Goal: Find specific page/section: Find specific page/section

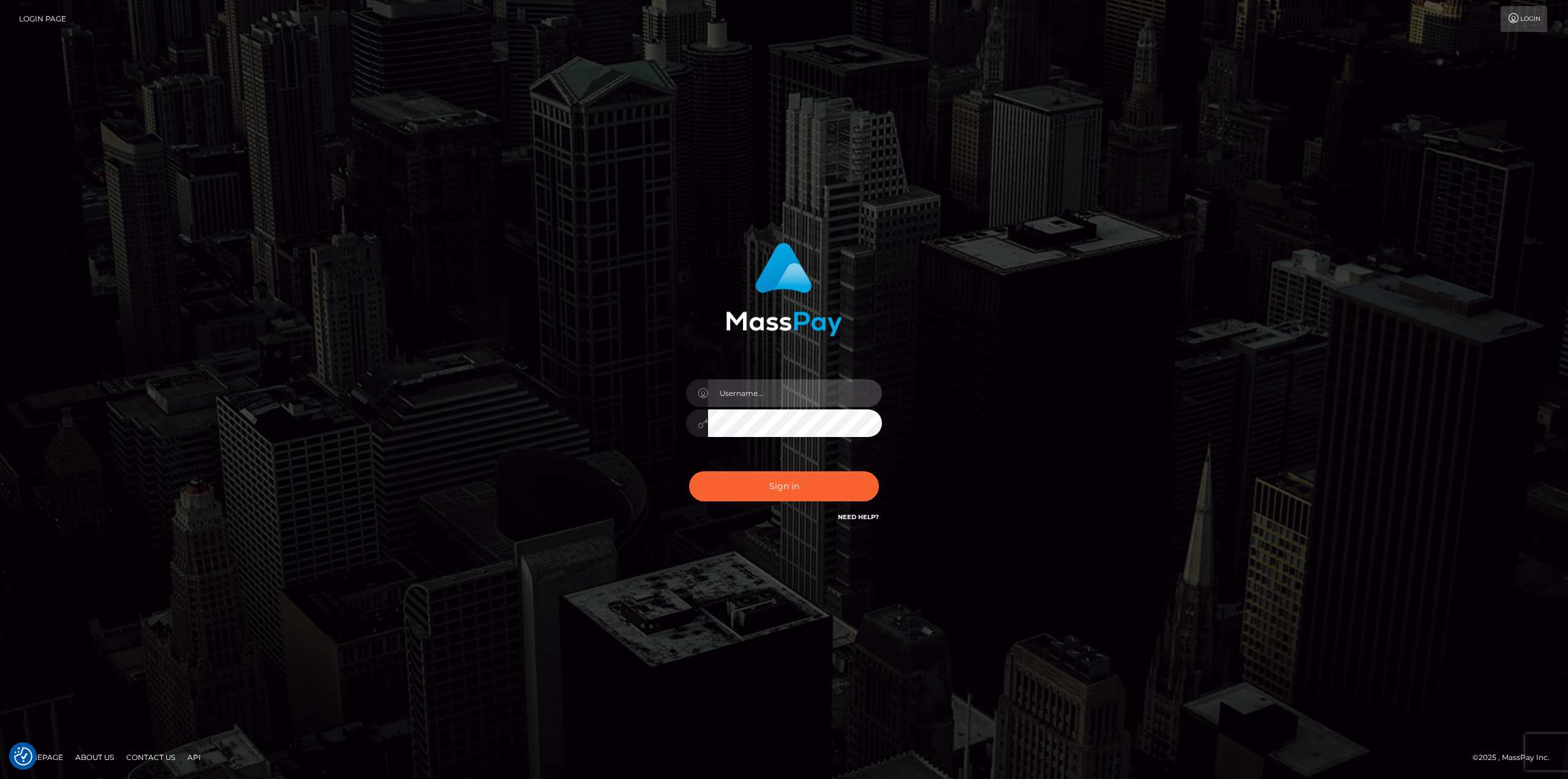
click at [812, 398] on input "text" at bounding box center [795, 393] width 174 height 28
type input "Ahmed"
click at [731, 489] on button "Sign in" at bounding box center [784, 486] width 190 height 30
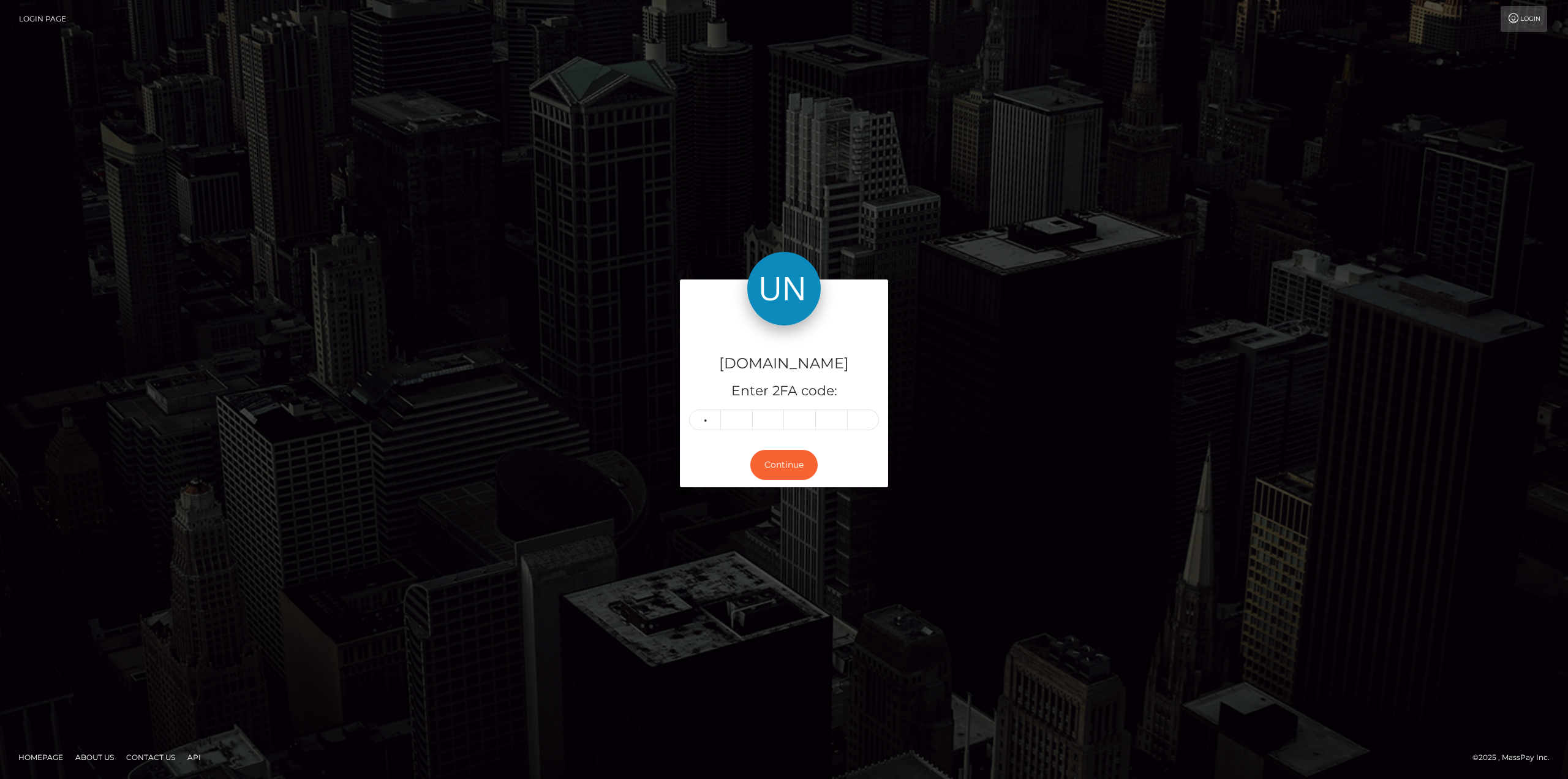
type input "8"
type input "5"
type input "7"
type input "9"
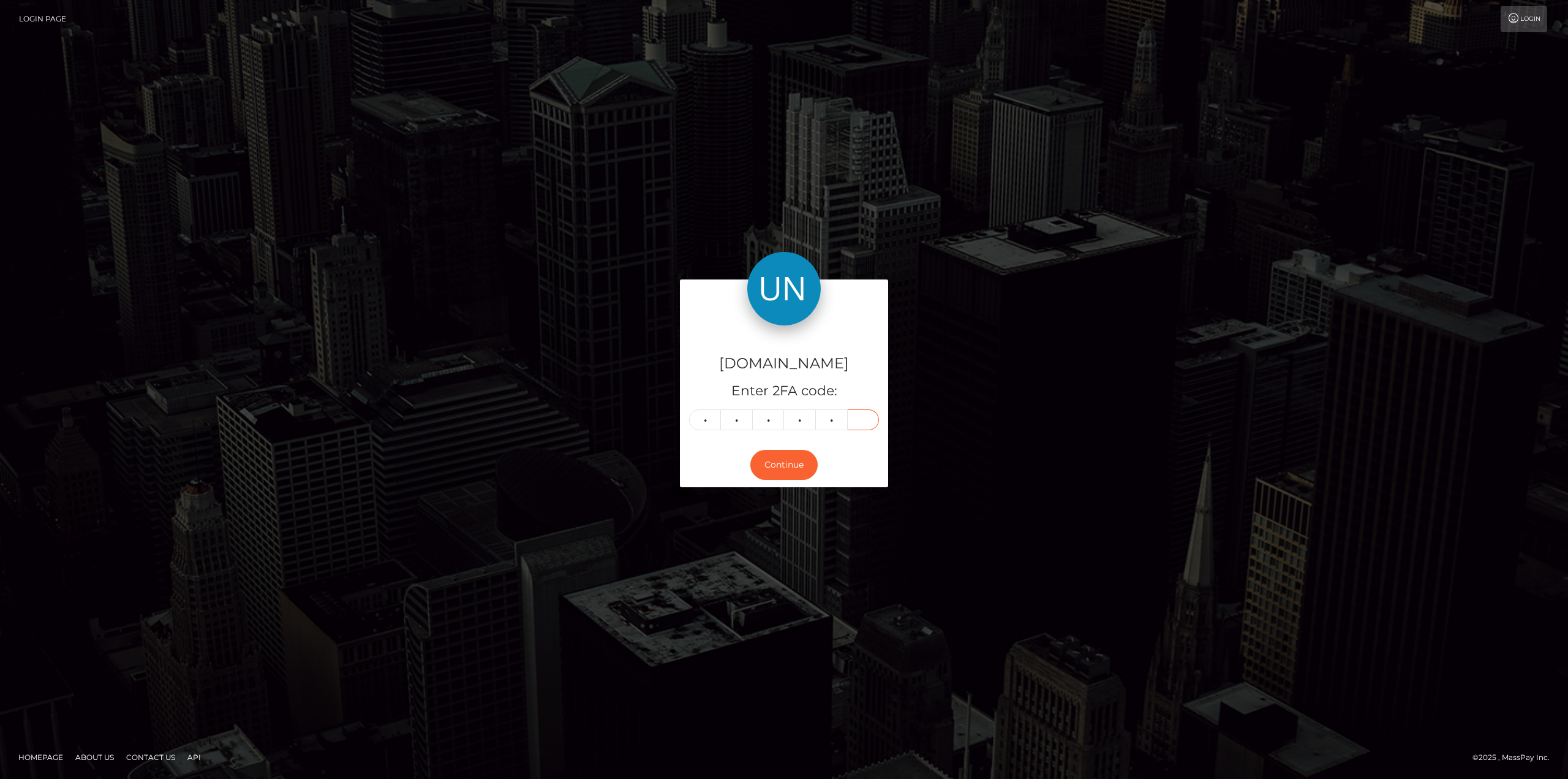
type input "2"
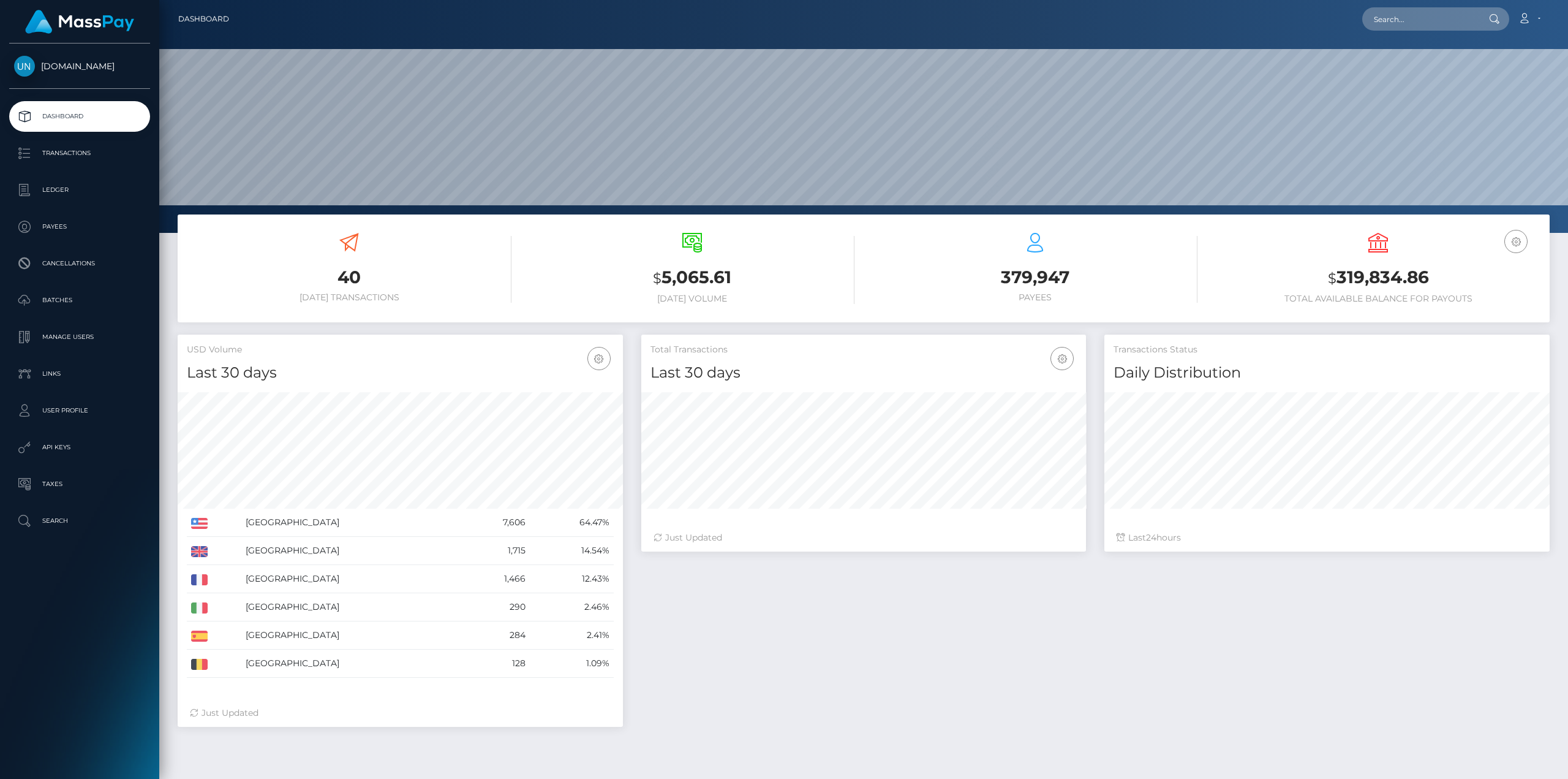
scroll to position [218, 444]
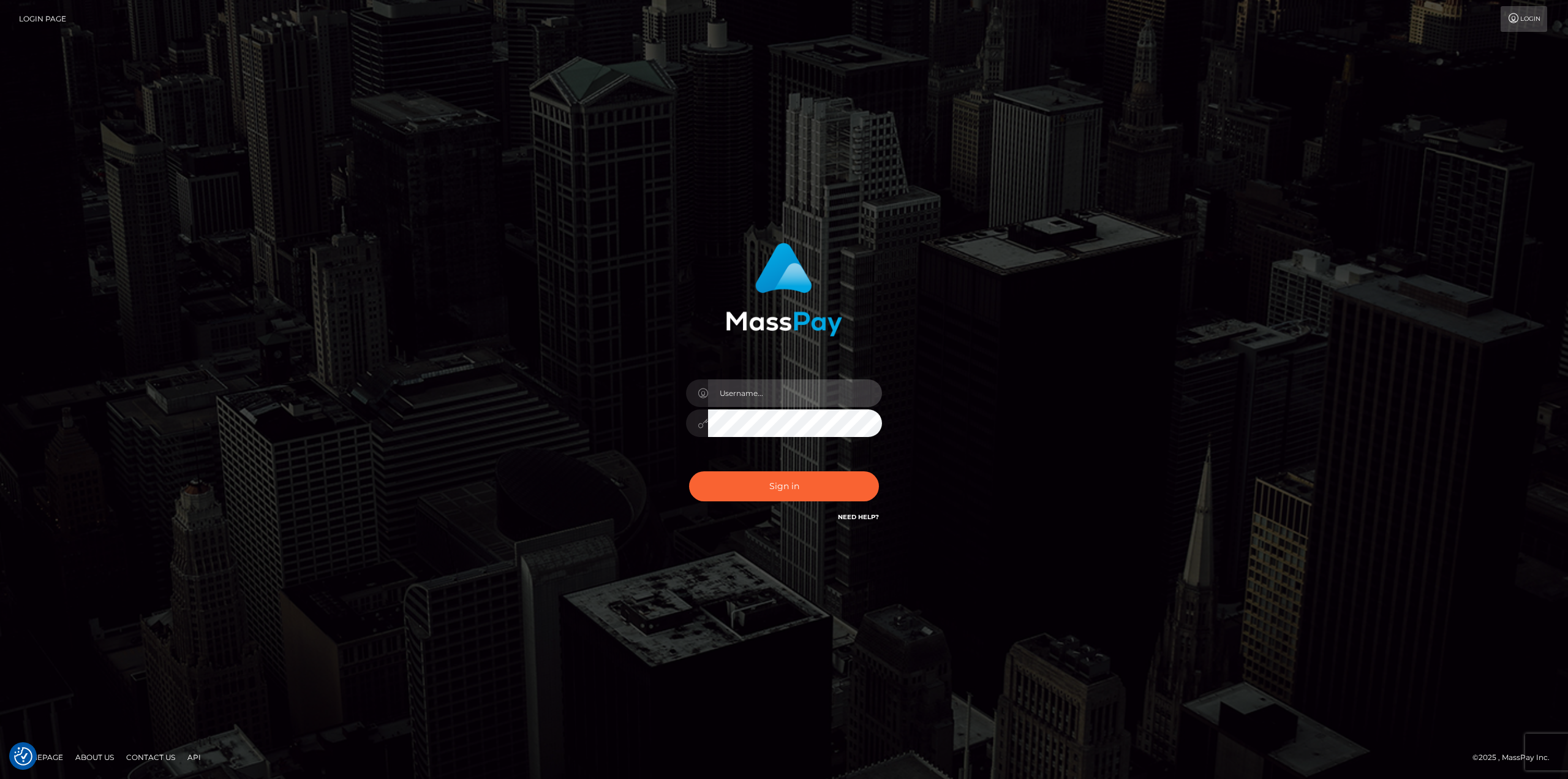
click at [778, 394] on input "text" at bounding box center [795, 393] width 174 height 28
type input "[PERSON_NAME]"
click at [689, 471] on button "Sign in" at bounding box center [784, 486] width 190 height 30
click at [797, 373] on div at bounding box center [784, 417] width 215 height 93
drag, startPoint x: 797, startPoint y: 397, endPoint x: 806, endPoint y: 408, distance: 14.2
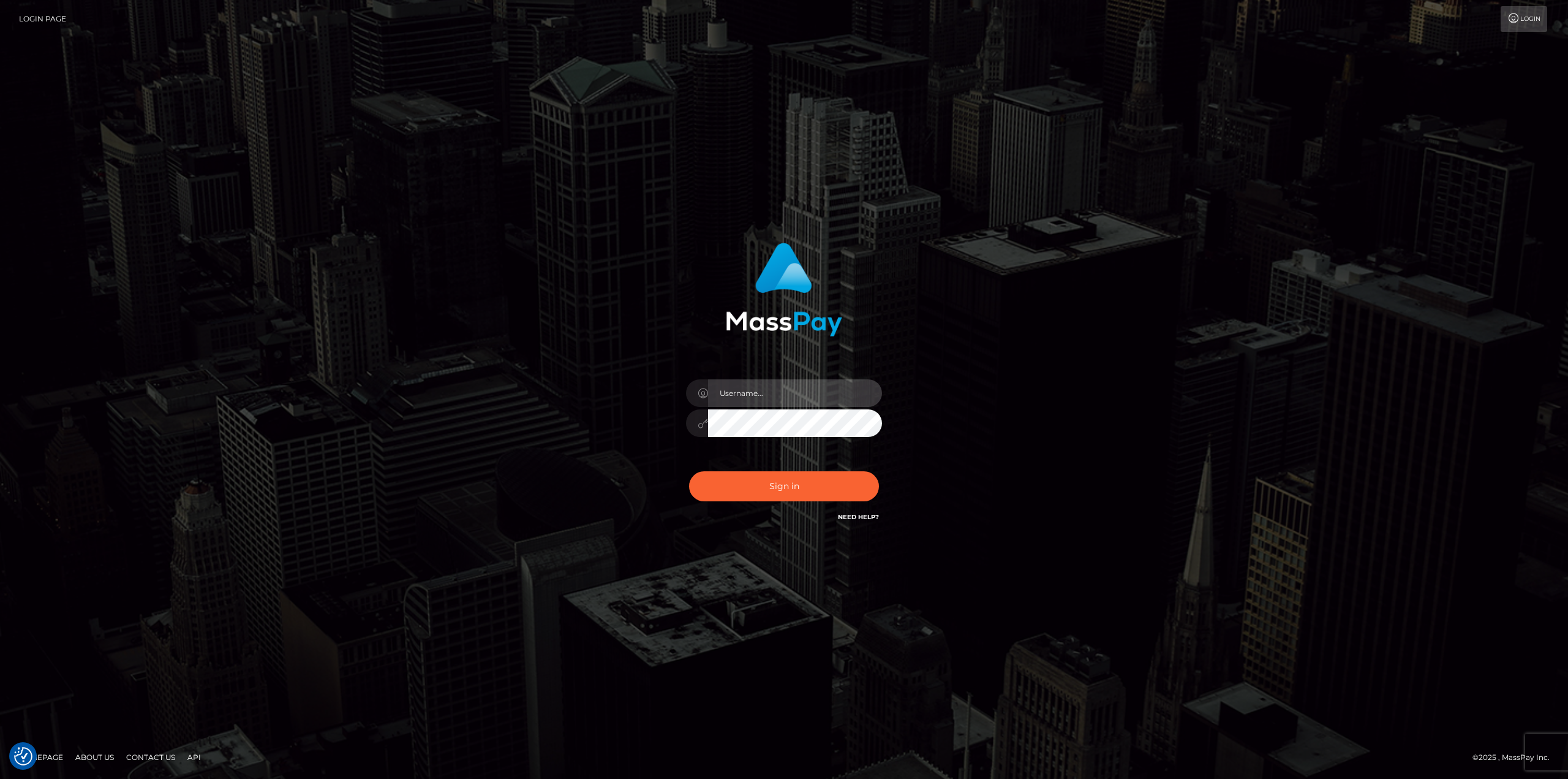
click at [797, 397] on input "text" at bounding box center [795, 393] width 174 height 28
type input "Ahmed"
drag, startPoint x: 820, startPoint y: 488, endPoint x: 831, endPoint y: 477, distance: 15.6
click at [819, 488] on button "Sign in" at bounding box center [784, 486] width 190 height 30
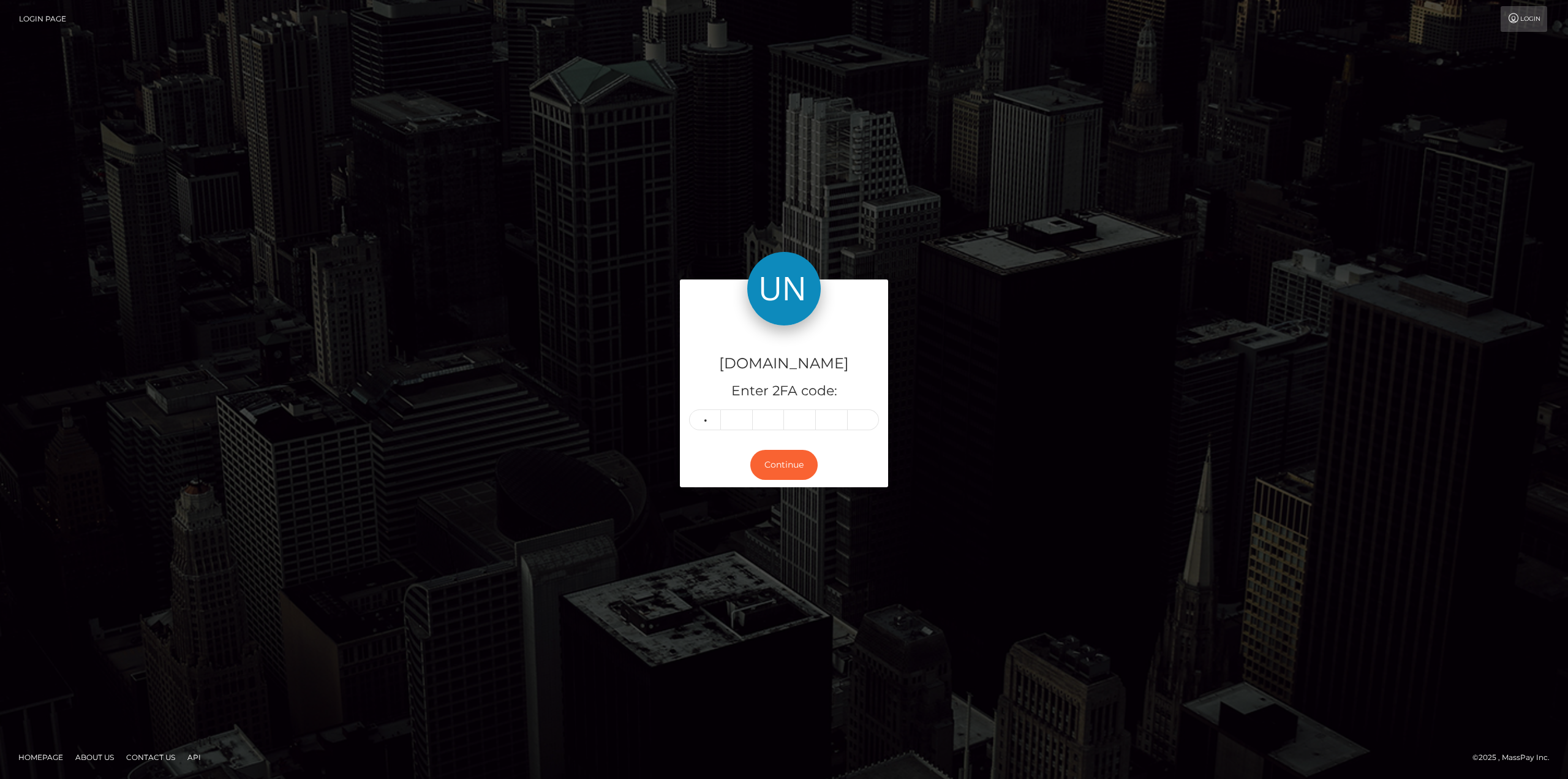
type input "5"
type input "0"
type input "3"
type input "9"
type input "6"
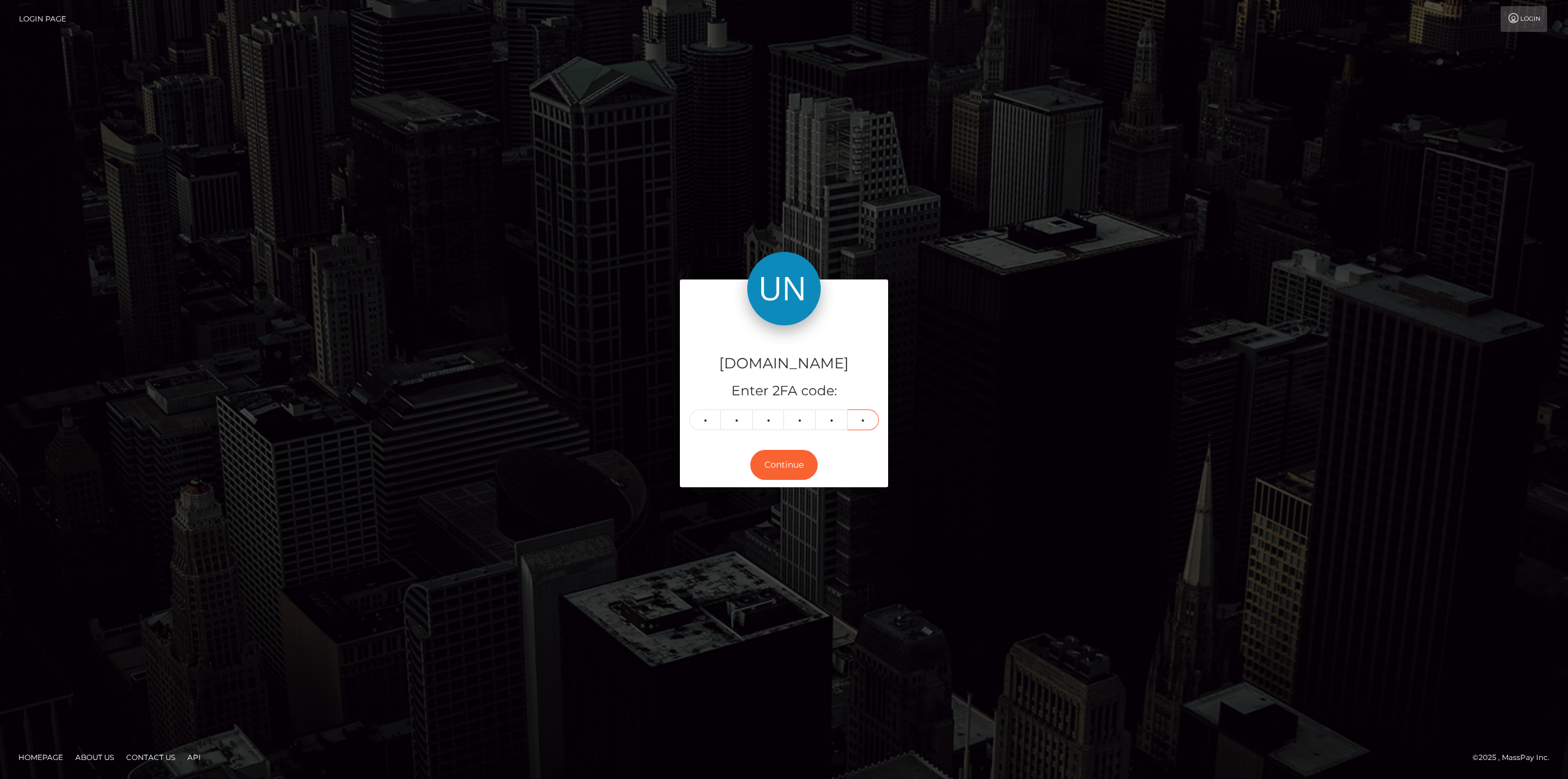
type input "1"
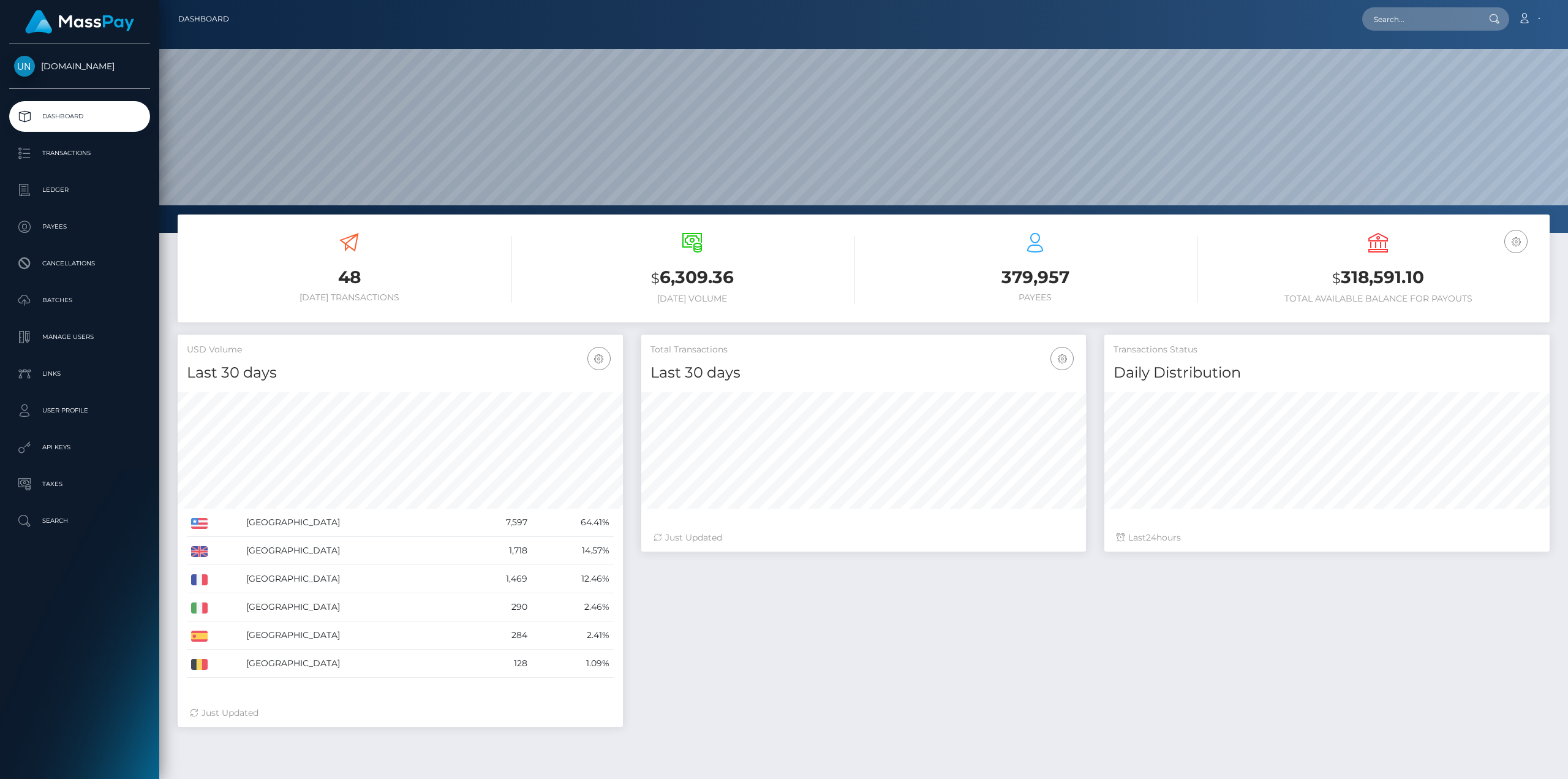
scroll to position [218, 444]
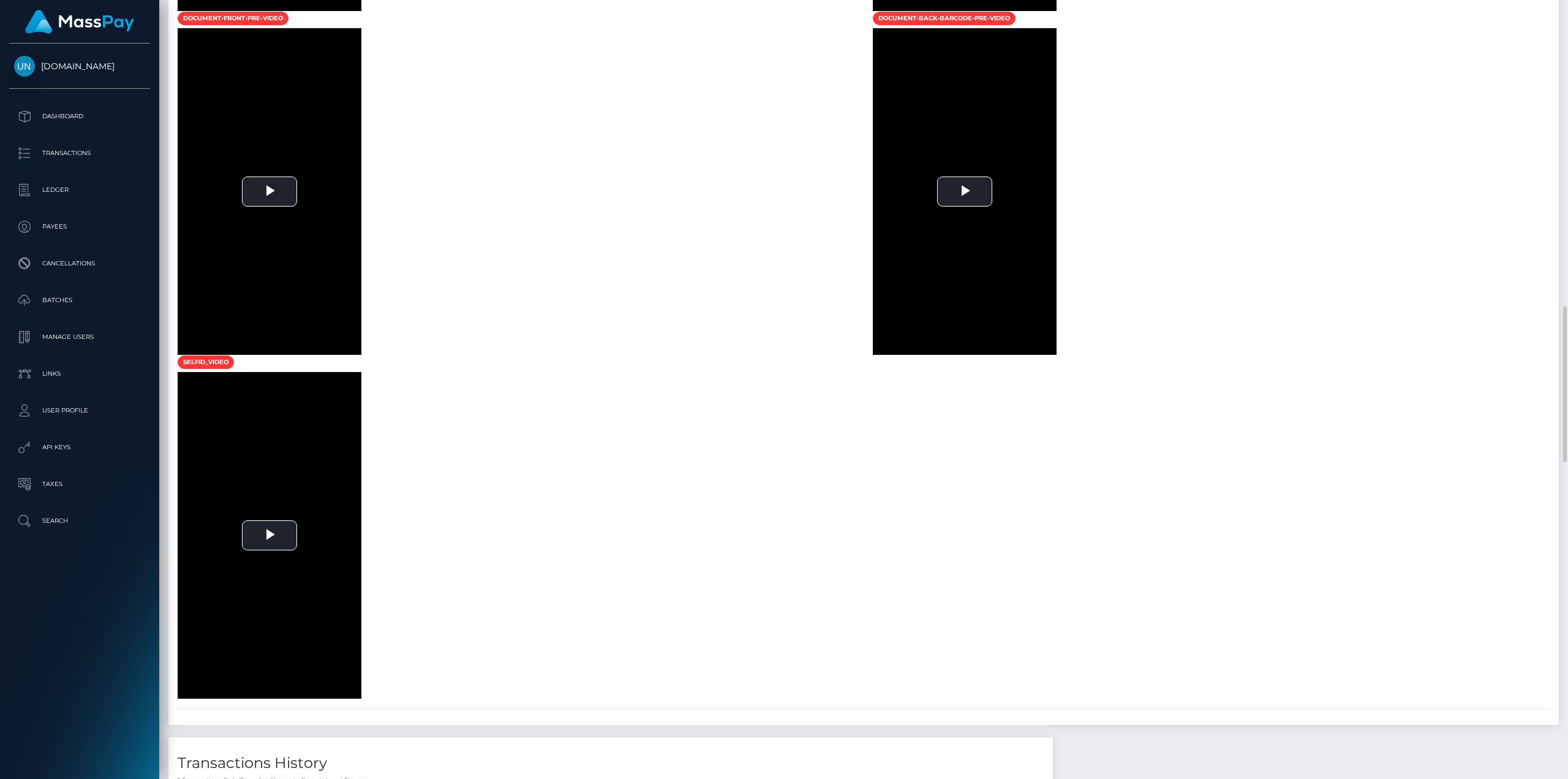
scroll to position [1838, 0]
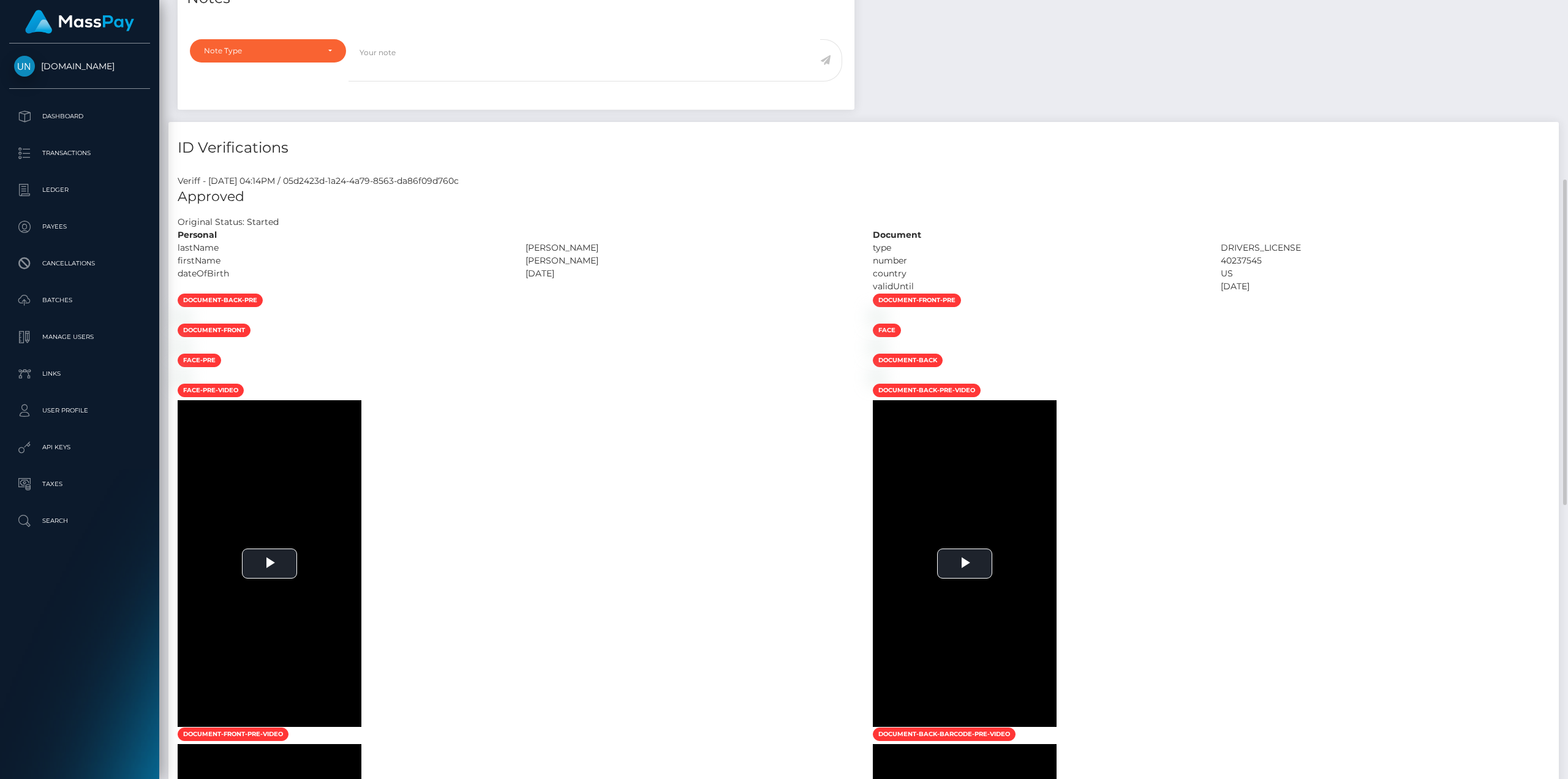
scroll to position [796, 0]
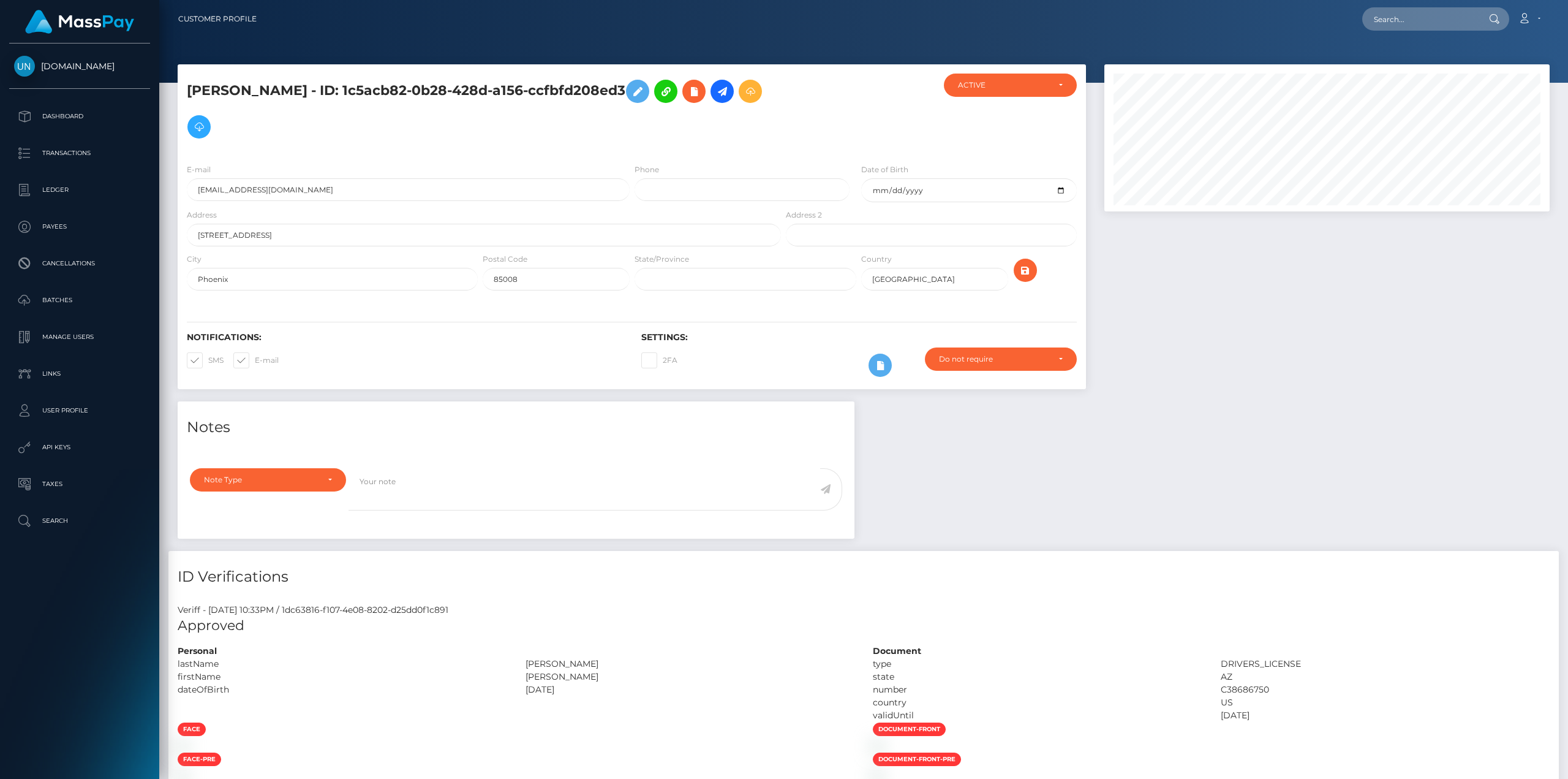
scroll to position [147, 444]
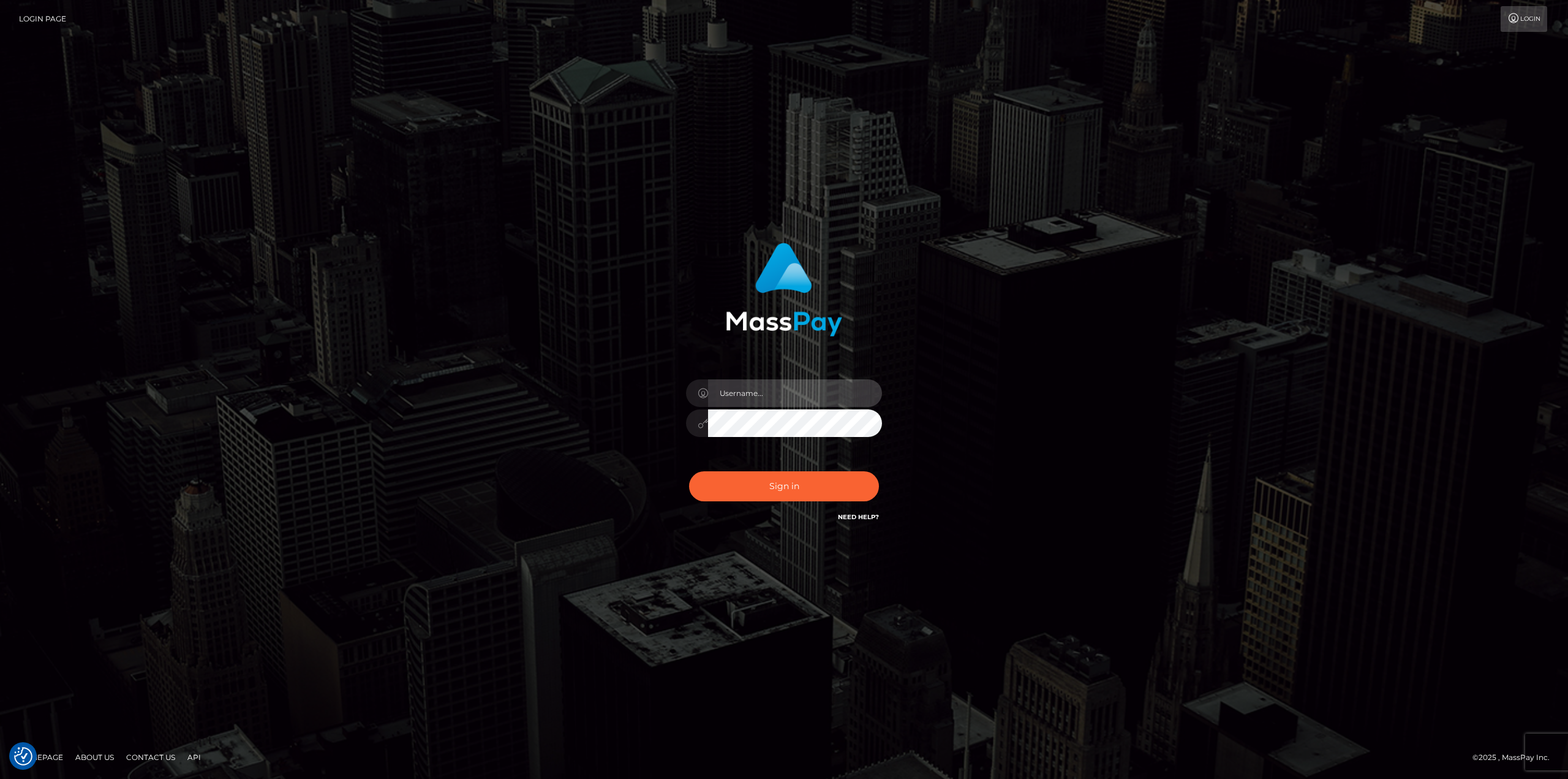
click at [799, 388] on input "text" at bounding box center [795, 393] width 174 height 28
type input "Ahmed"
click at [795, 494] on button "Sign in" at bounding box center [784, 486] width 190 height 30
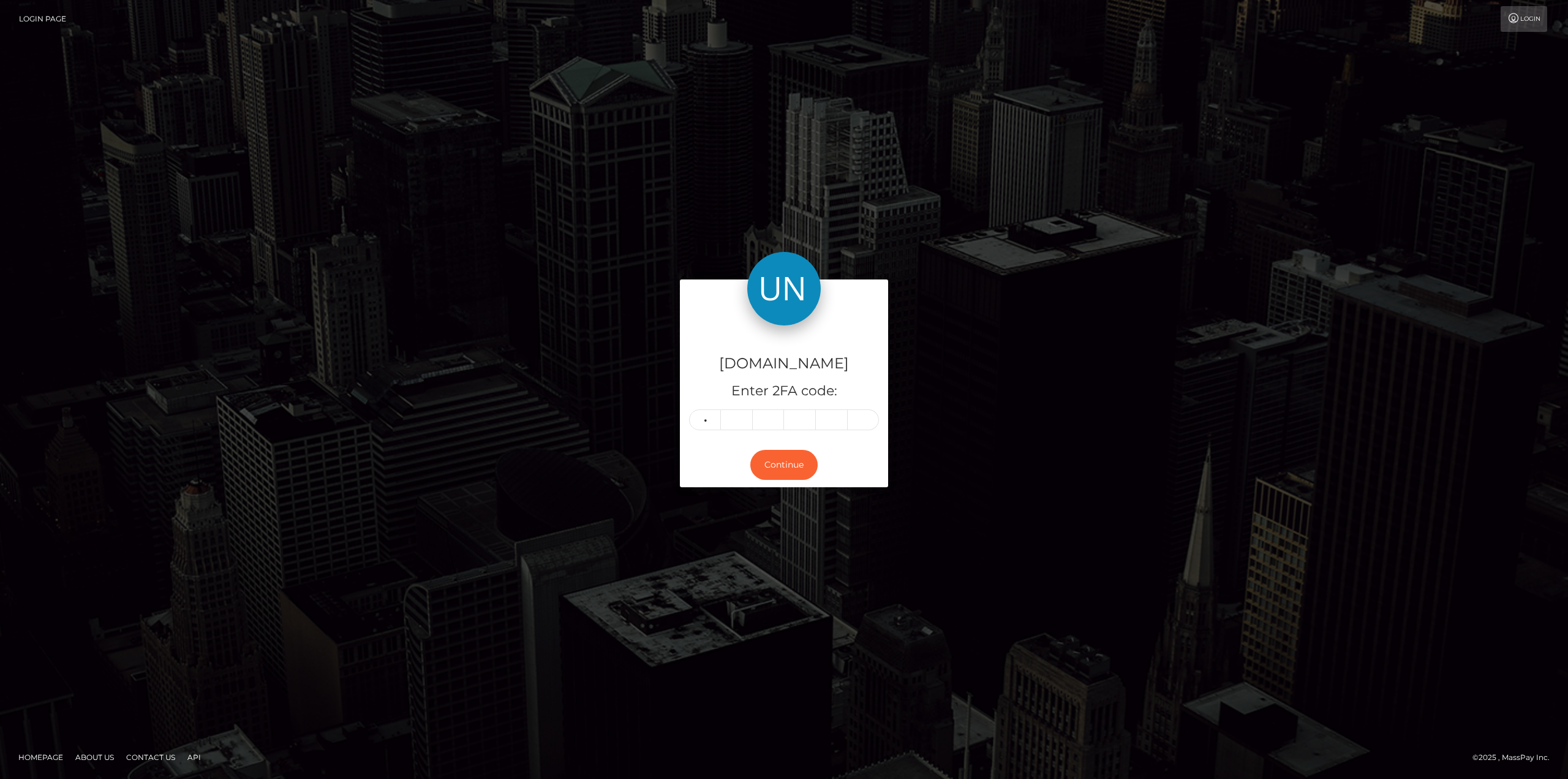
type input "0"
type input "3"
type input "1"
type input "0"
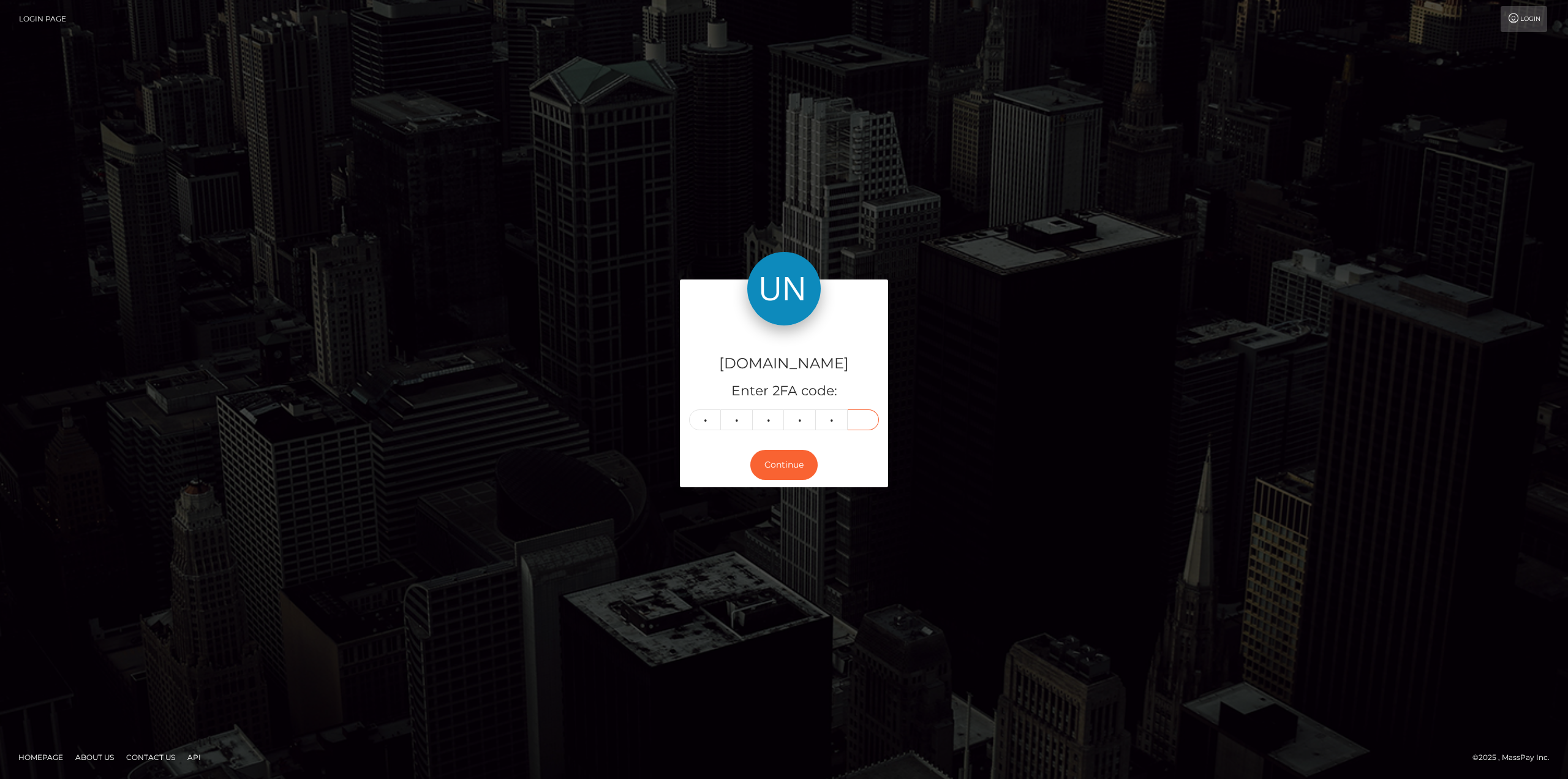
type input "6"
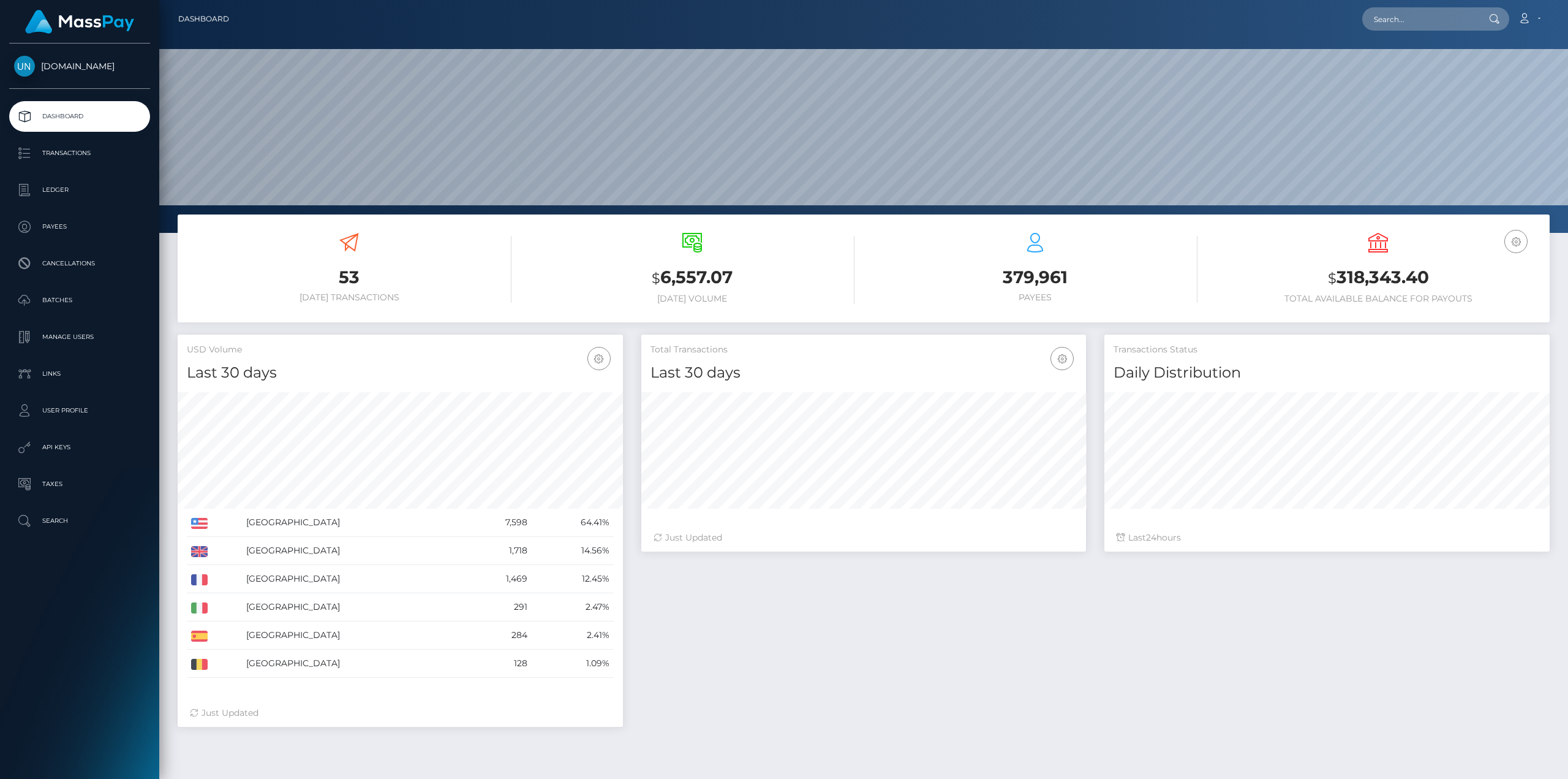
scroll to position [218, 444]
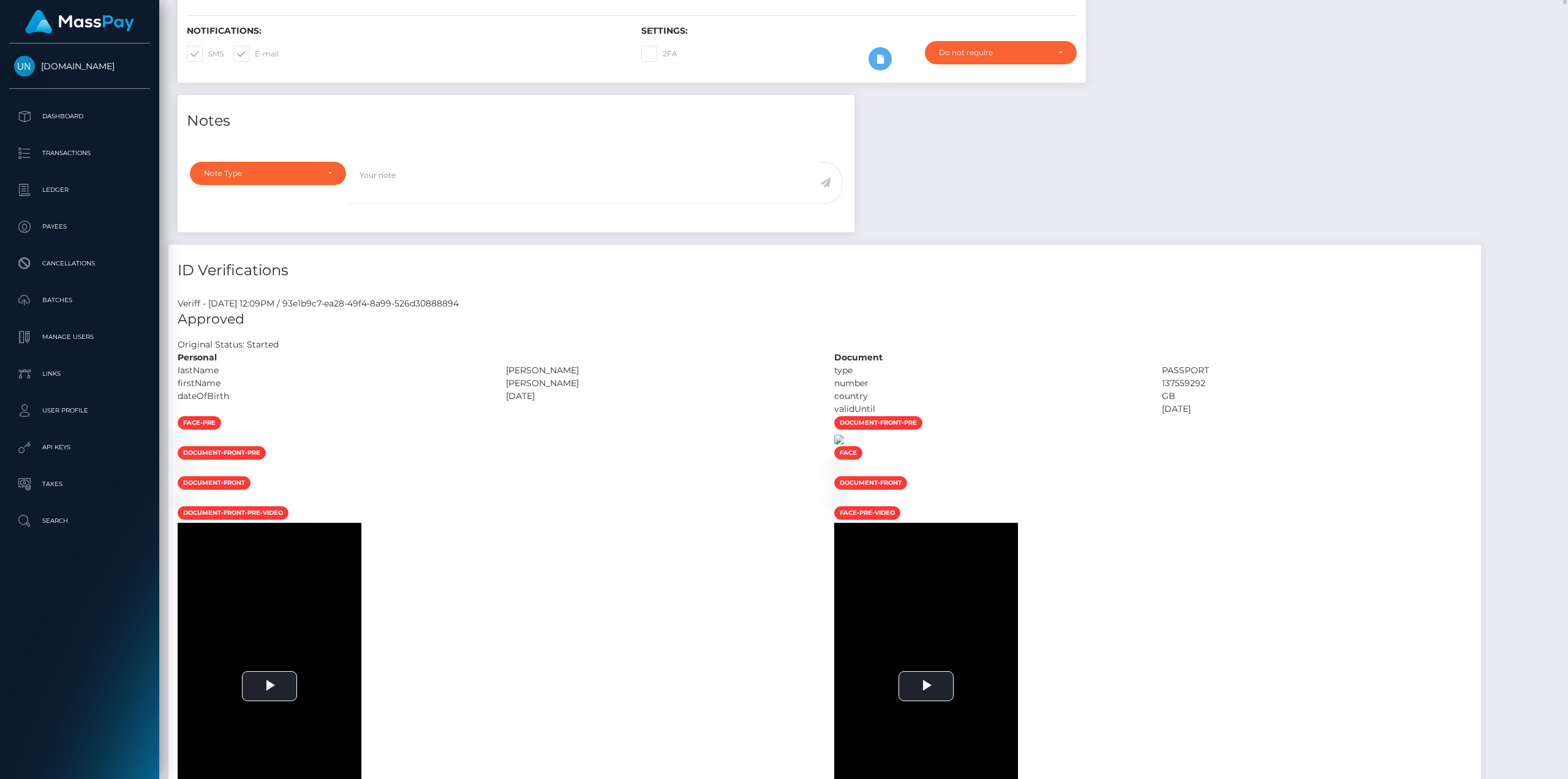
scroll to position [552, 0]
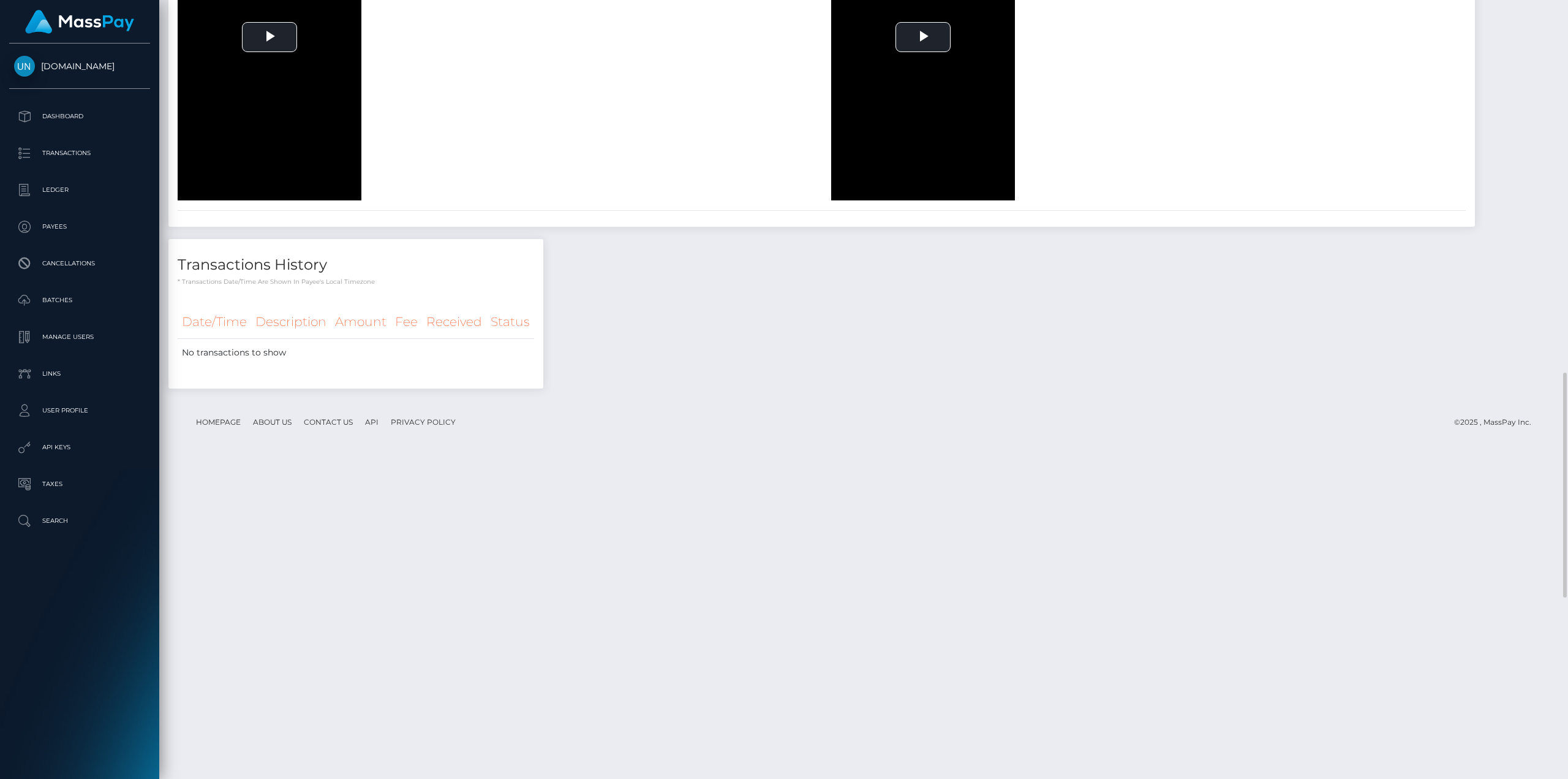
scroll to position [1593, 0]
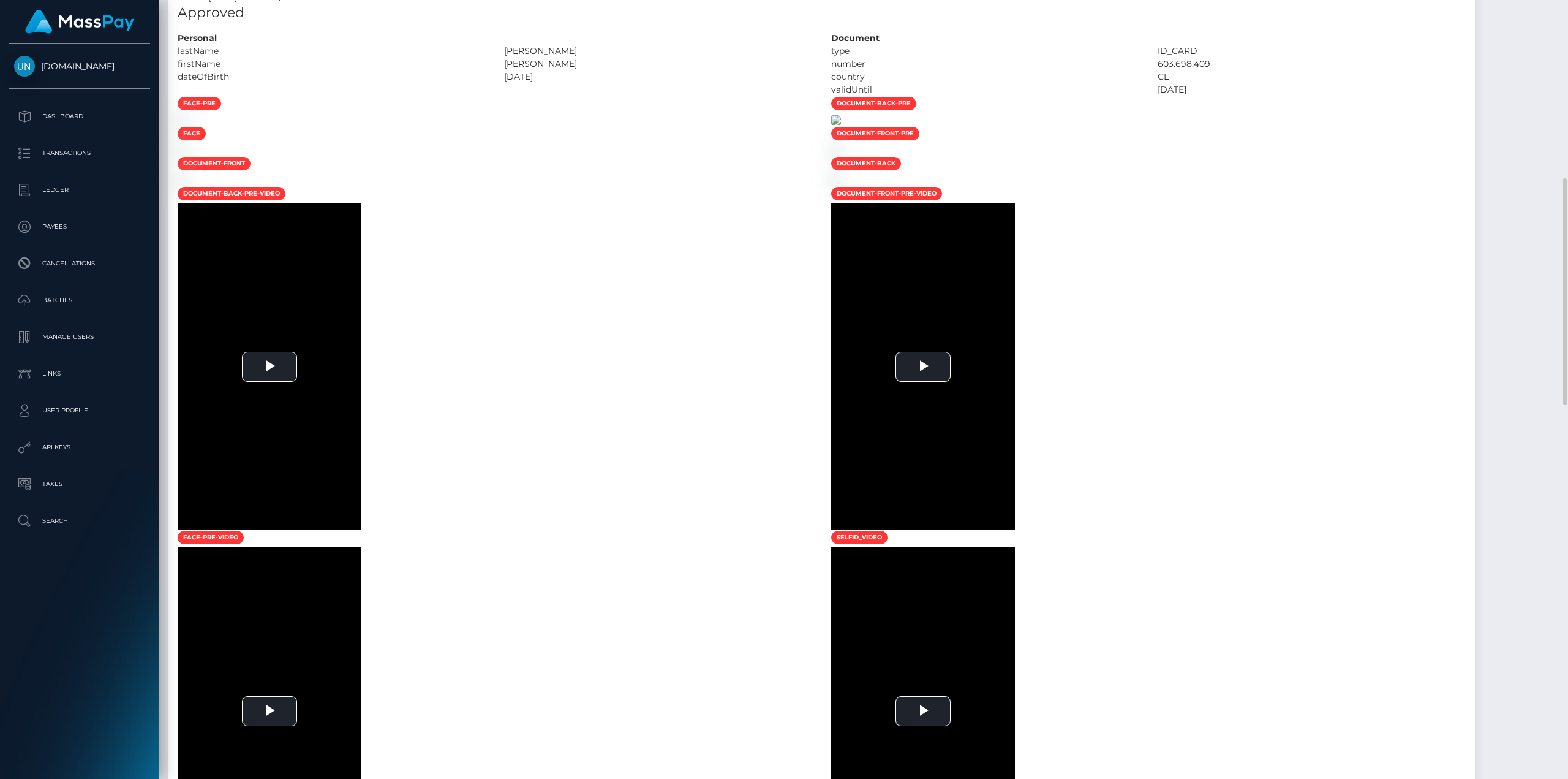
scroll to position [858, 0]
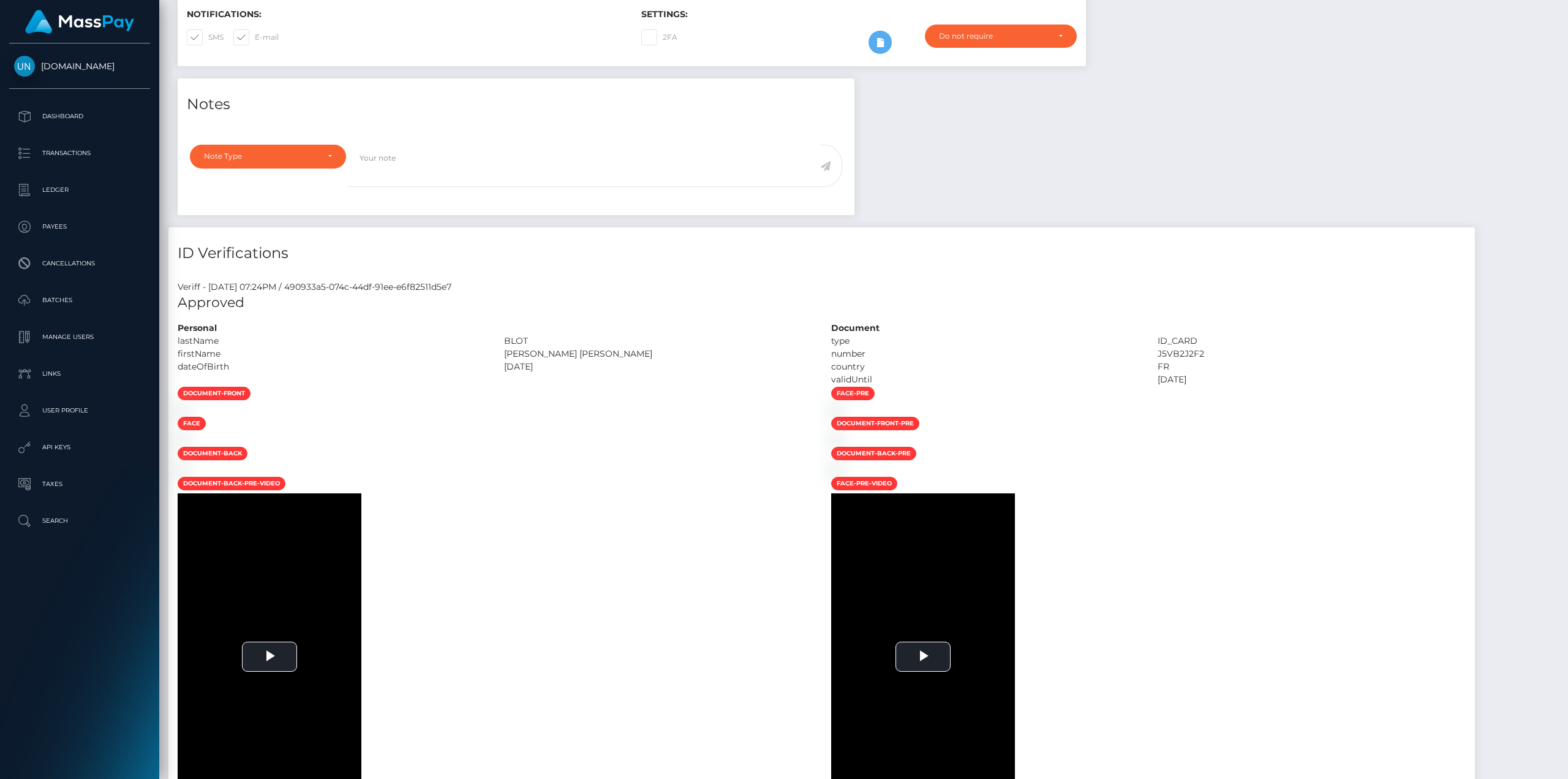
scroll to position [429, 0]
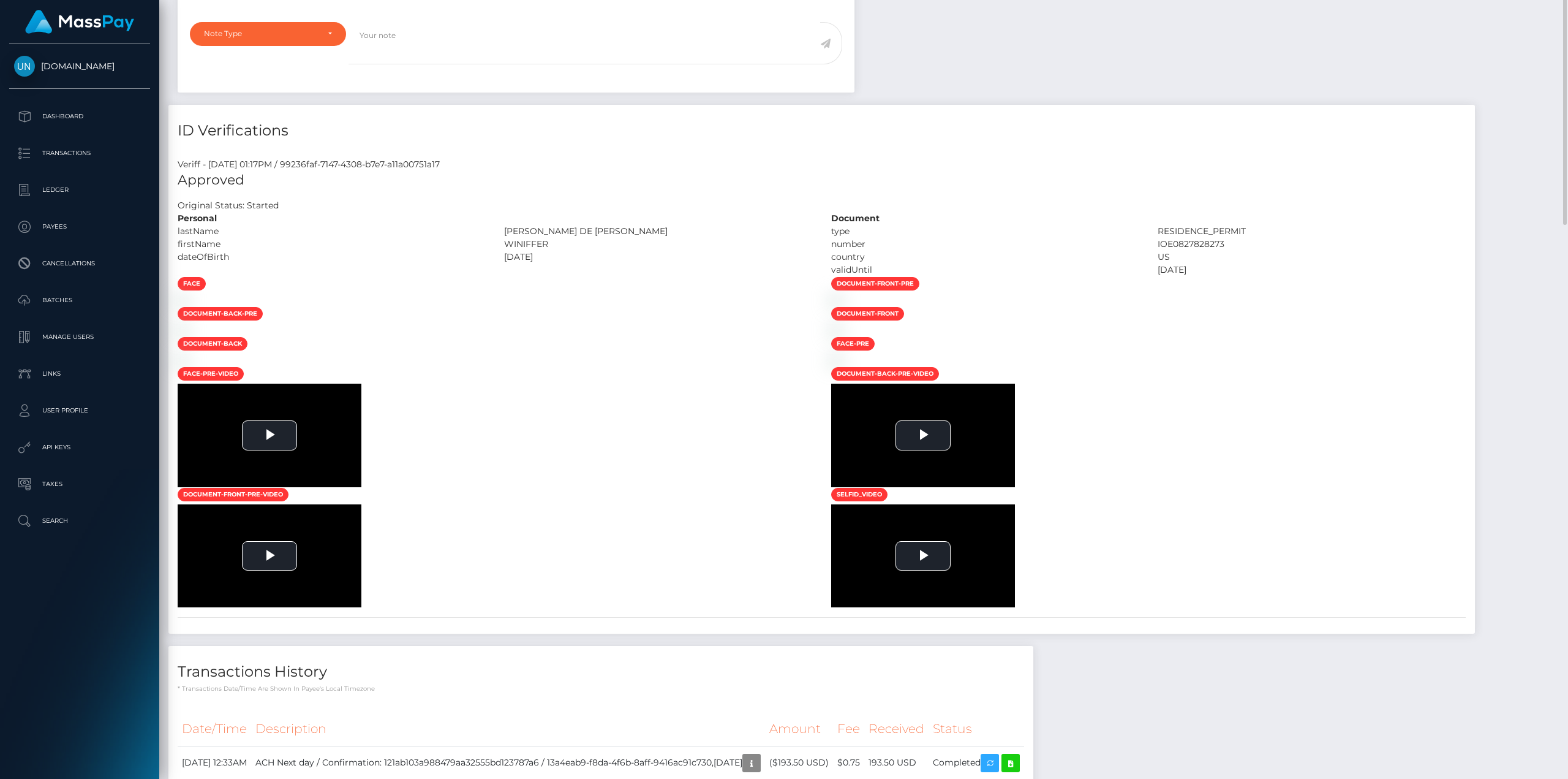
scroll to position [490, 0]
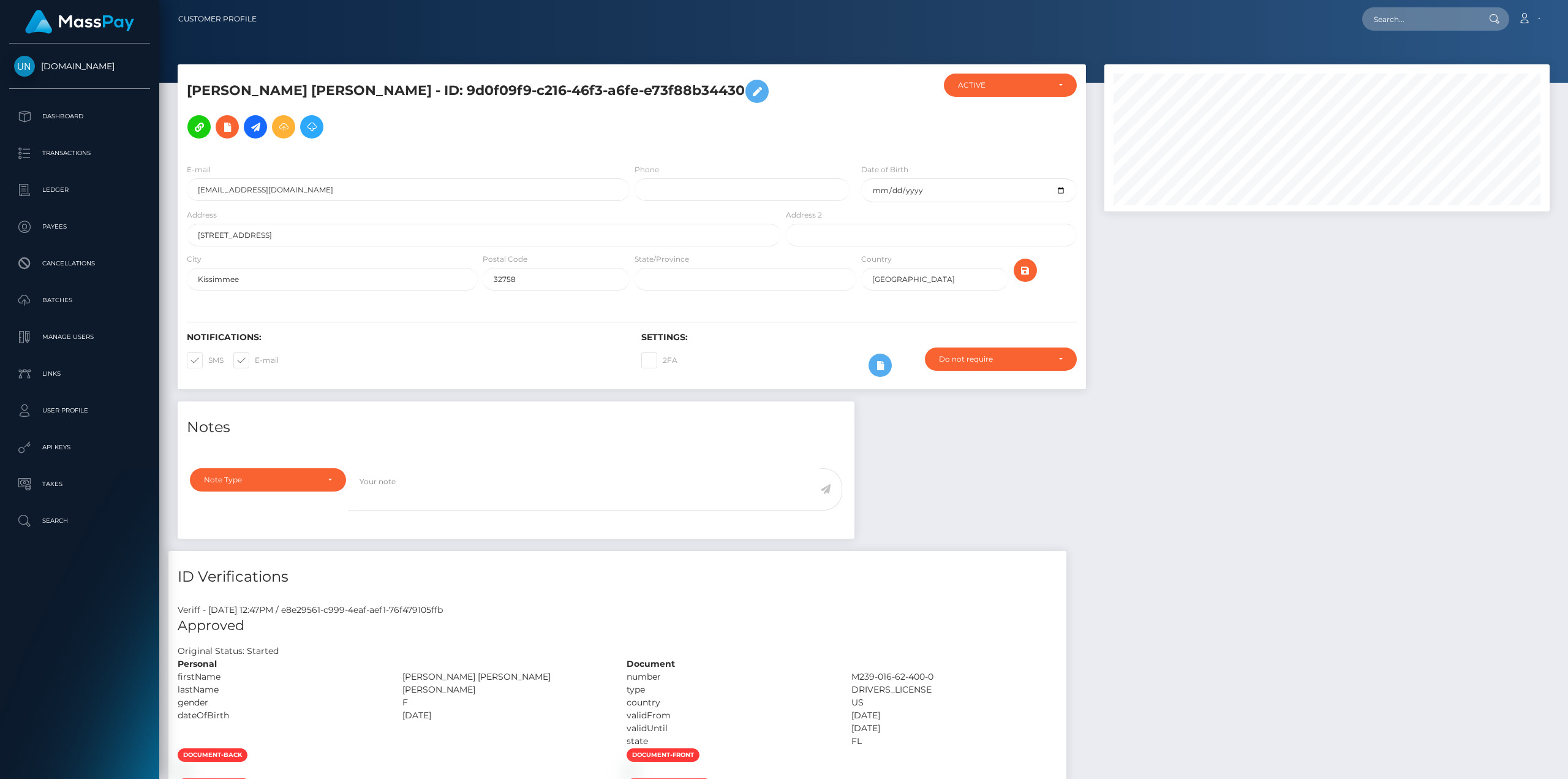
scroll to position [147, 444]
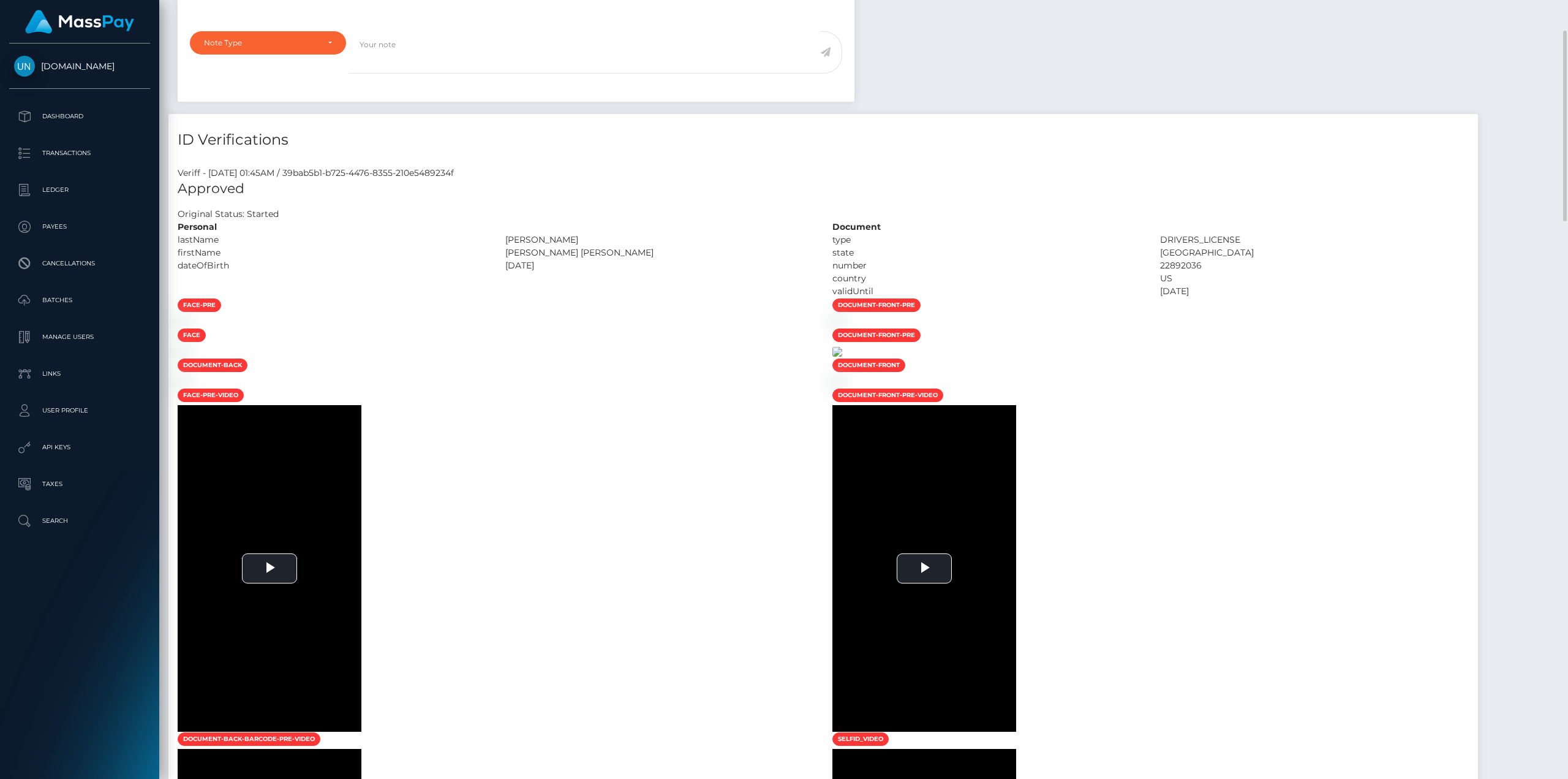
scroll to position [69, 0]
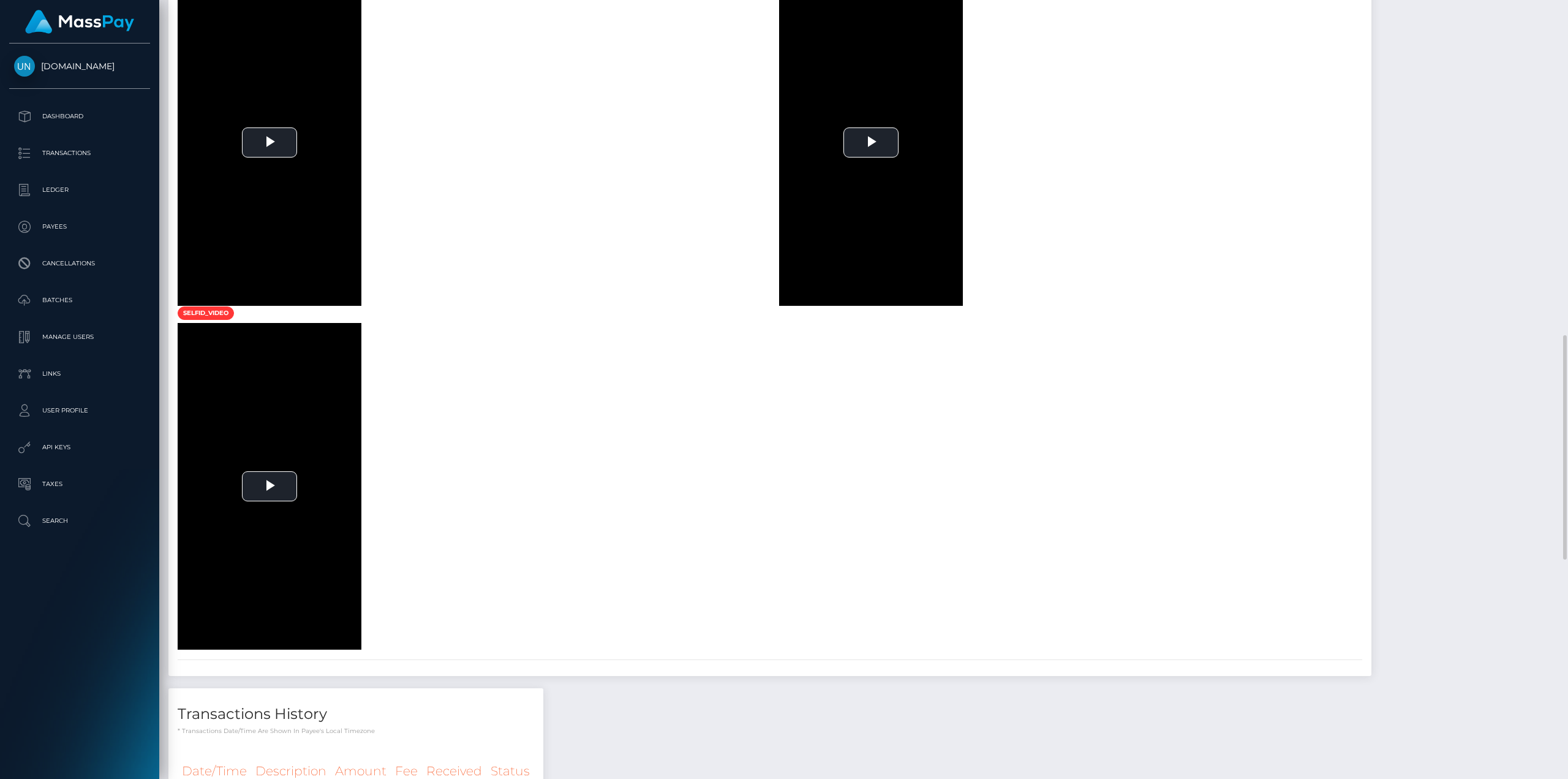
scroll to position [735, 0]
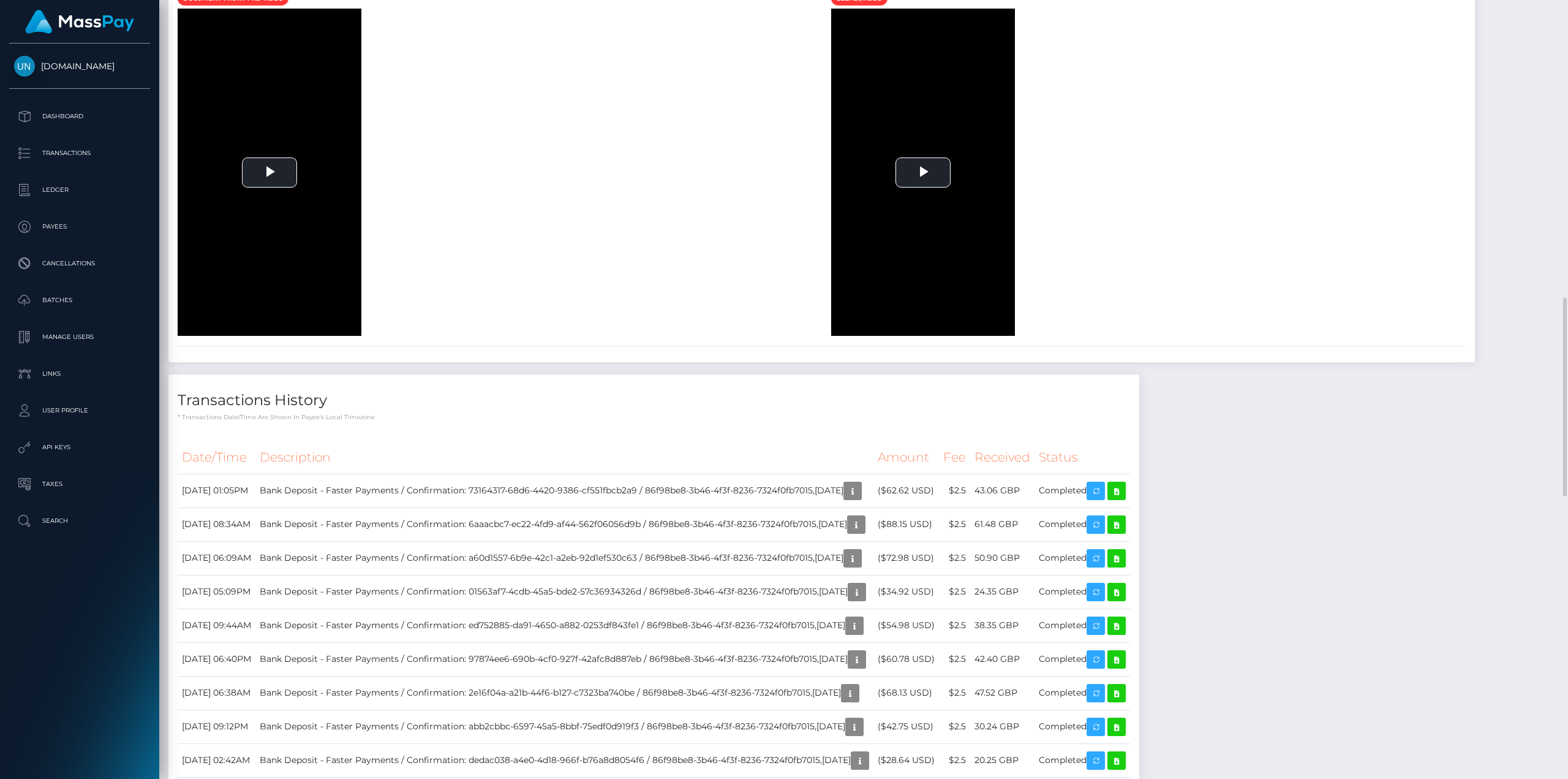
scroll to position [735, 0]
